Goal: Task Accomplishment & Management: Complete application form

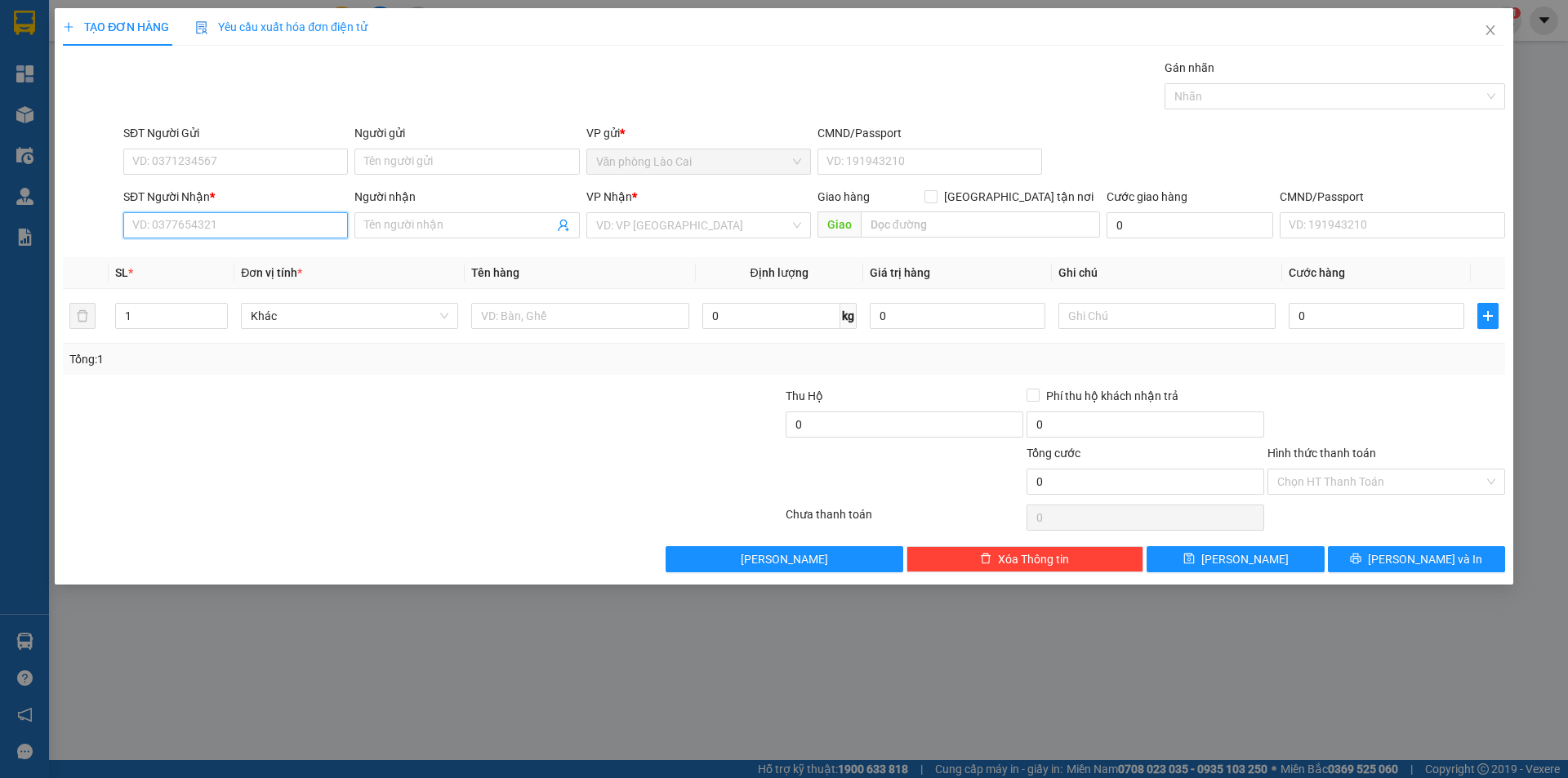
click at [266, 223] on input "SĐT Người Nhận *" at bounding box center [236, 225] width 225 height 26
click at [214, 231] on input "0987" at bounding box center [236, 225] width 225 height 26
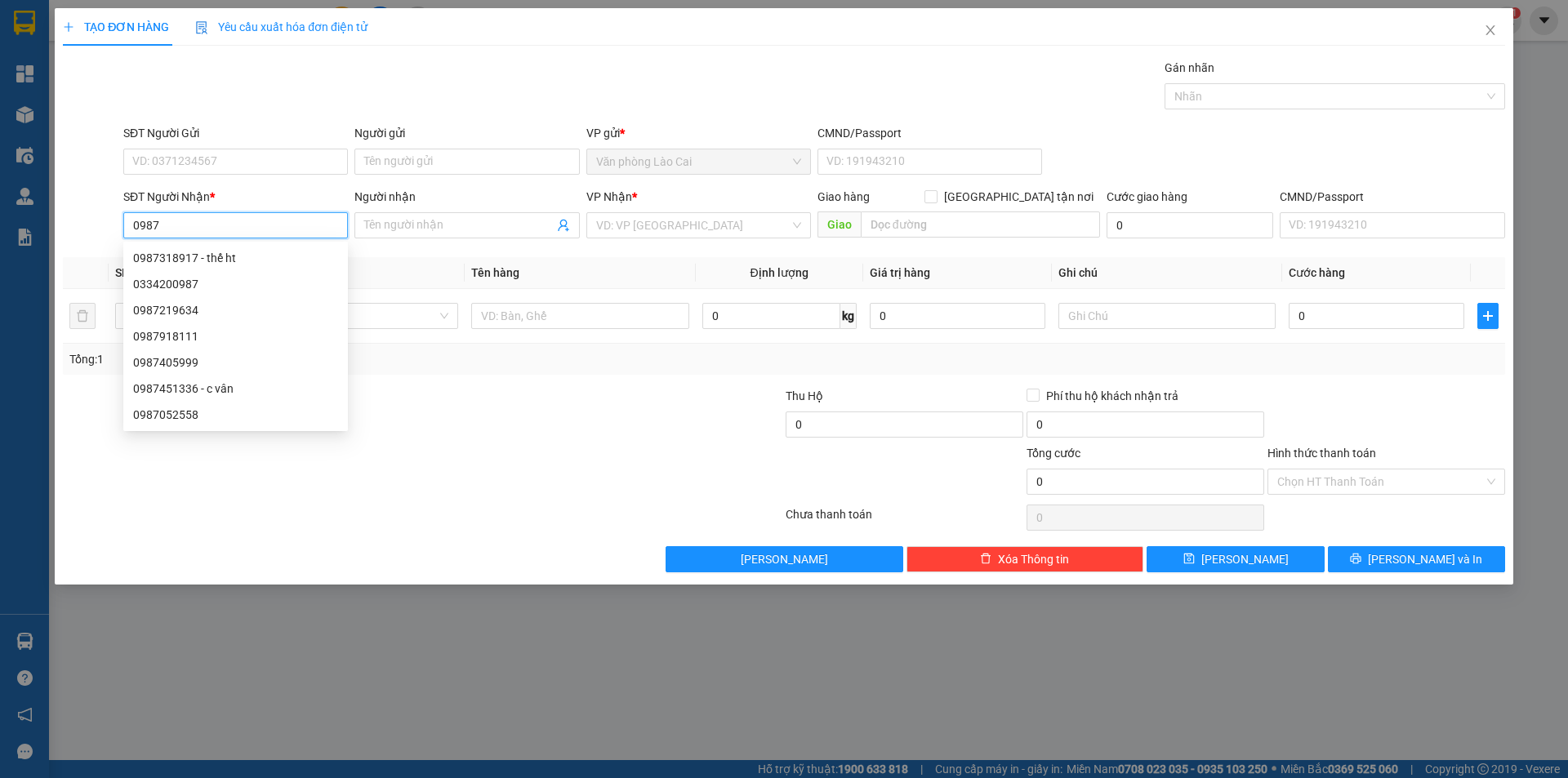
click at [210, 221] on input "0987" at bounding box center [236, 225] width 225 height 26
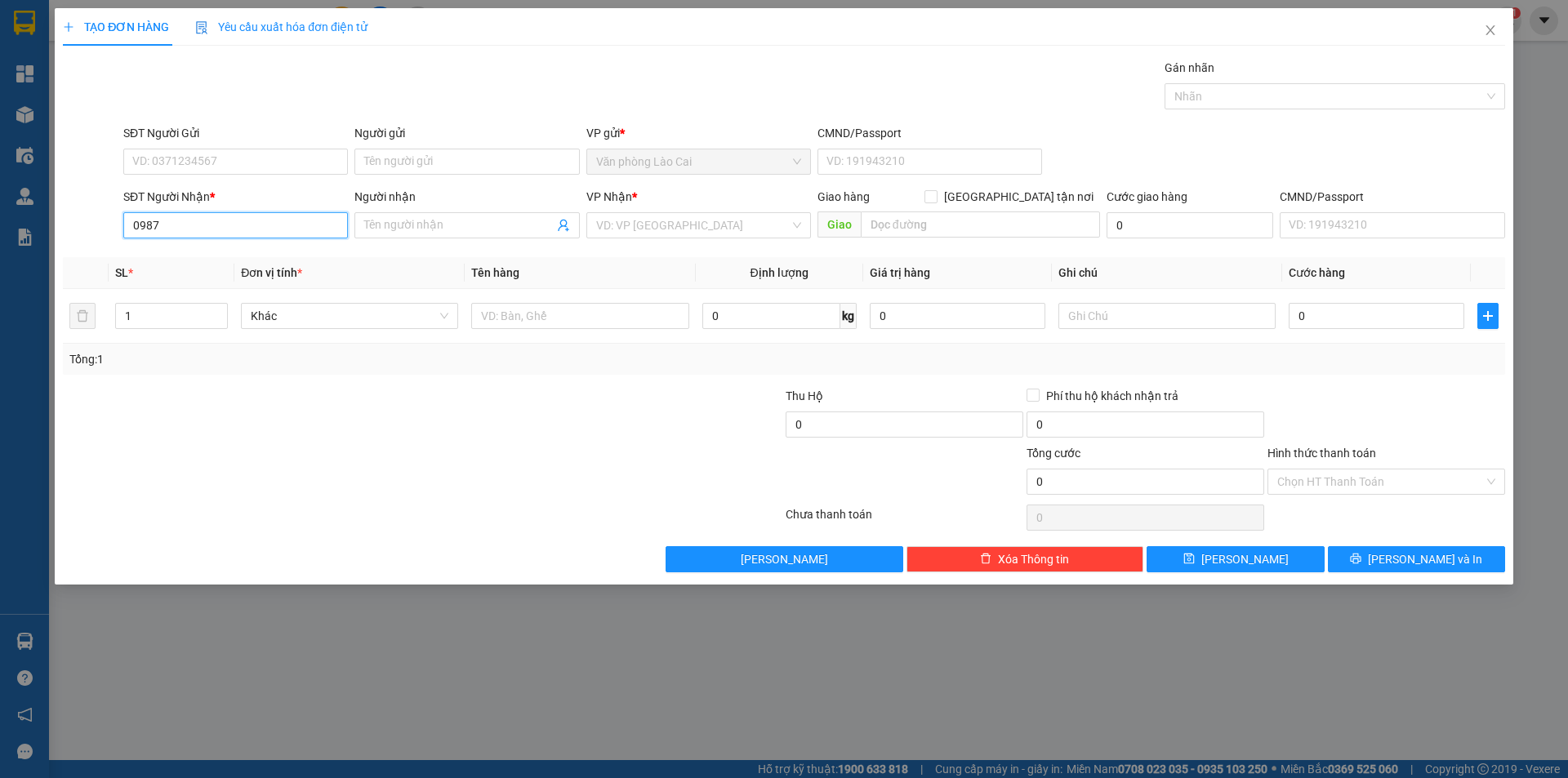
click at [187, 229] on input "0987" at bounding box center [236, 225] width 225 height 26
click at [162, 281] on div "0334200987" at bounding box center [236, 284] width 205 height 18
type input "0334200987"
type input "quảng xương"
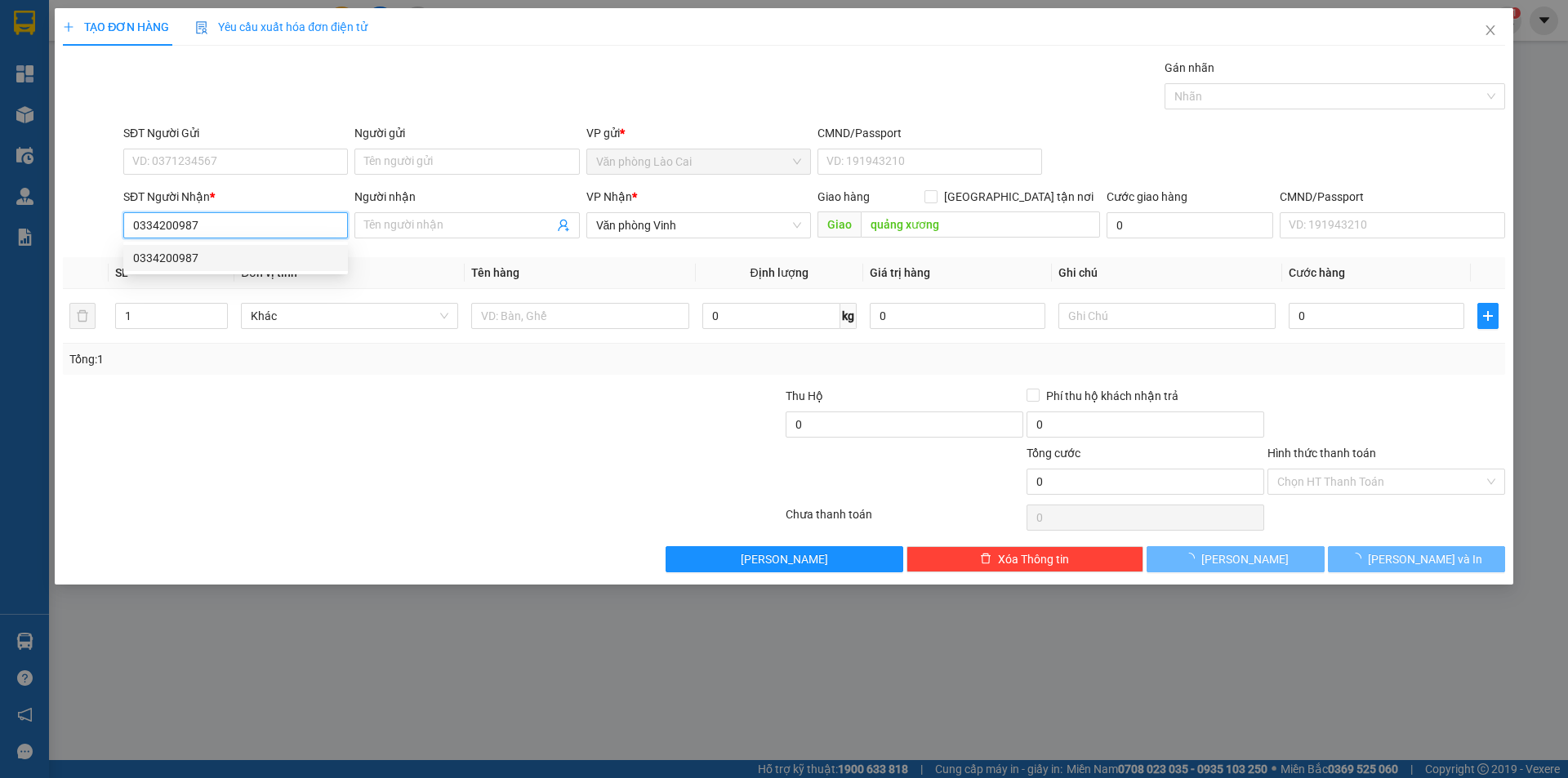
type input "50.000"
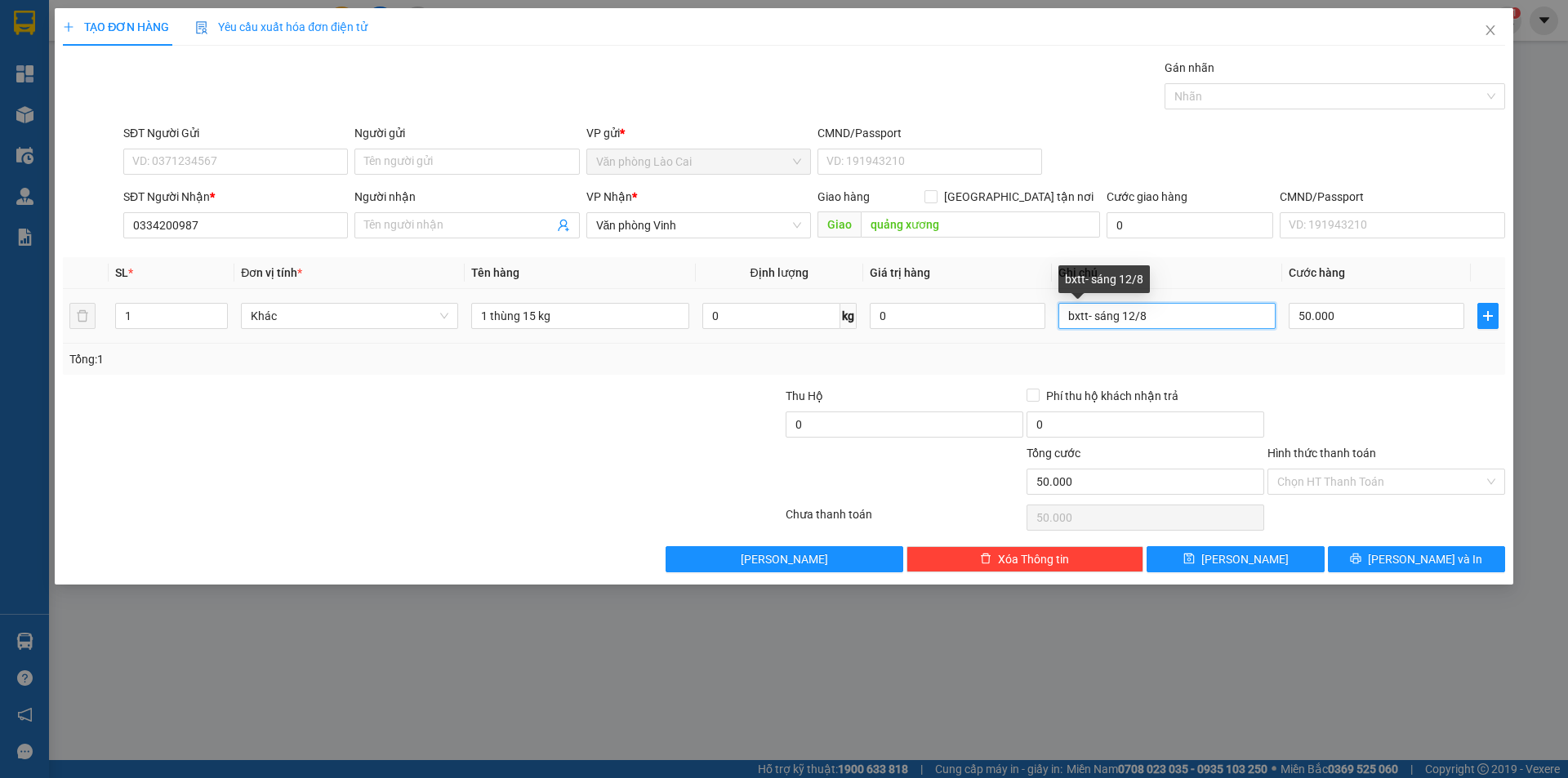
click at [1135, 310] on input "bxtt- sáng 12/8" at bounding box center [1167, 316] width 217 height 26
type input "bxtt- sáng 13/8"
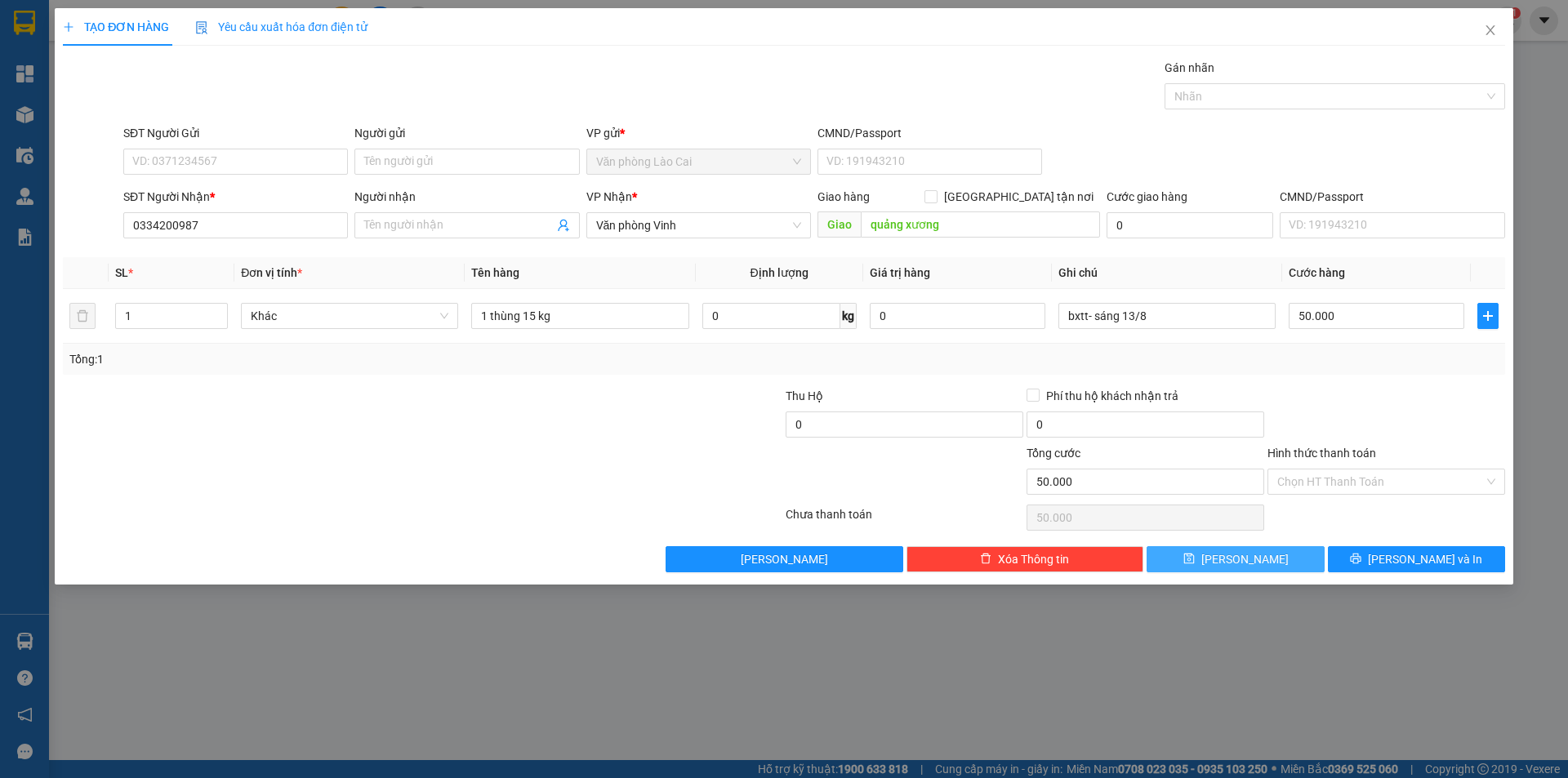
click at [1205, 558] on button "[PERSON_NAME]" at bounding box center [1235, 560] width 177 height 26
type input "0"
